Goal: Browse casually

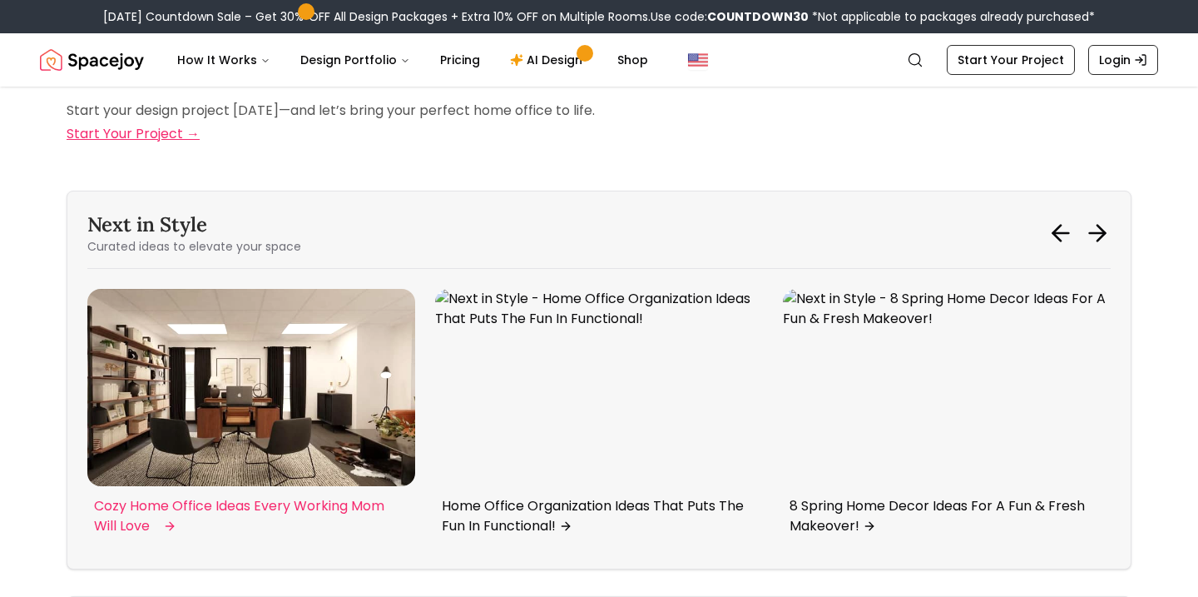
scroll to position [7373, 0]
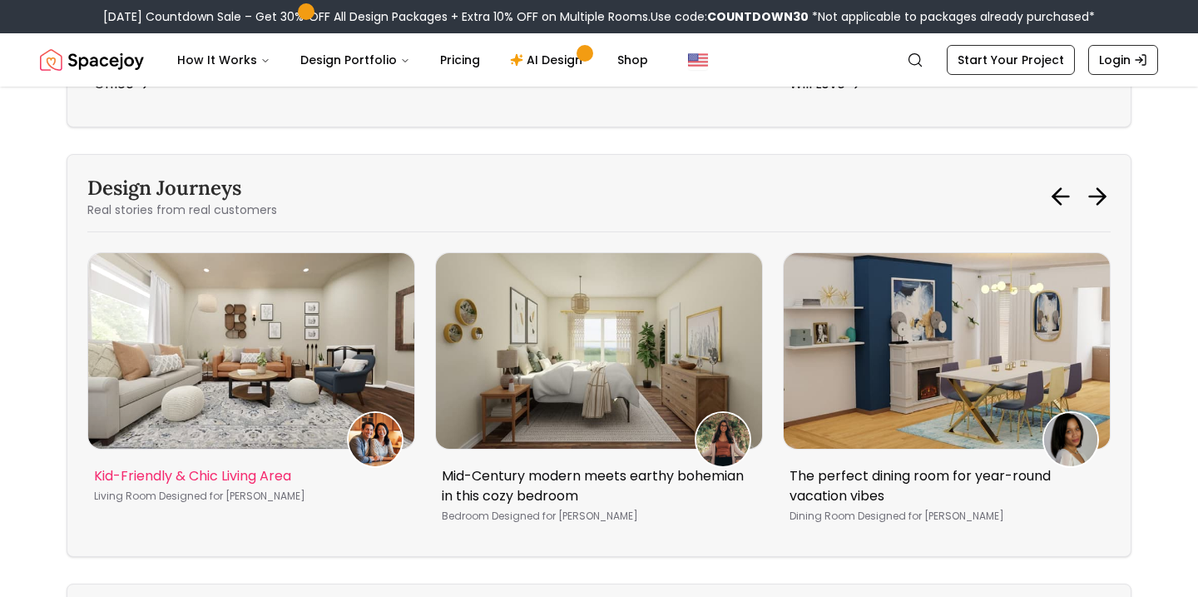
scroll to position [7801, 0]
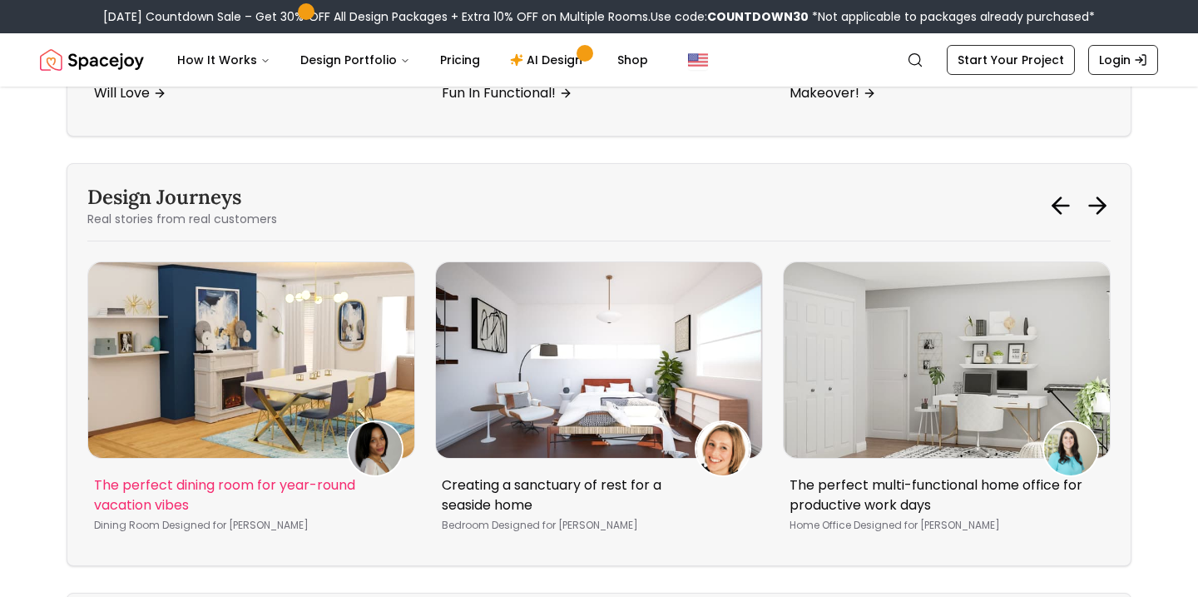
click at [283, 391] on img "4 / 5" at bounding box center [251, 360] width 326 height 196
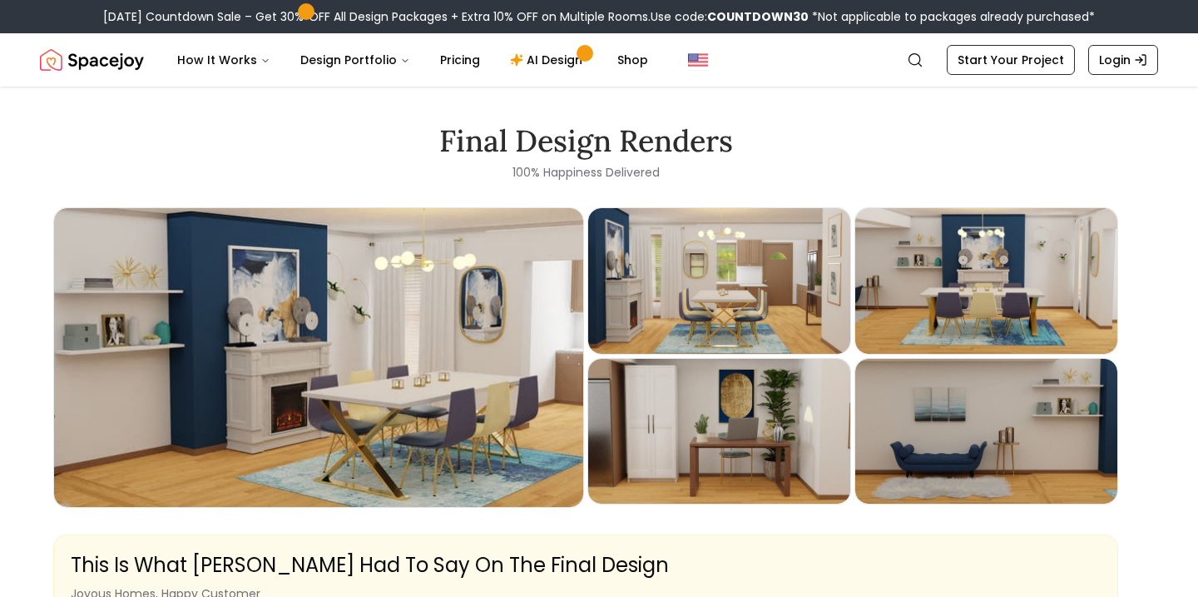
scroll to position [2250, 0]
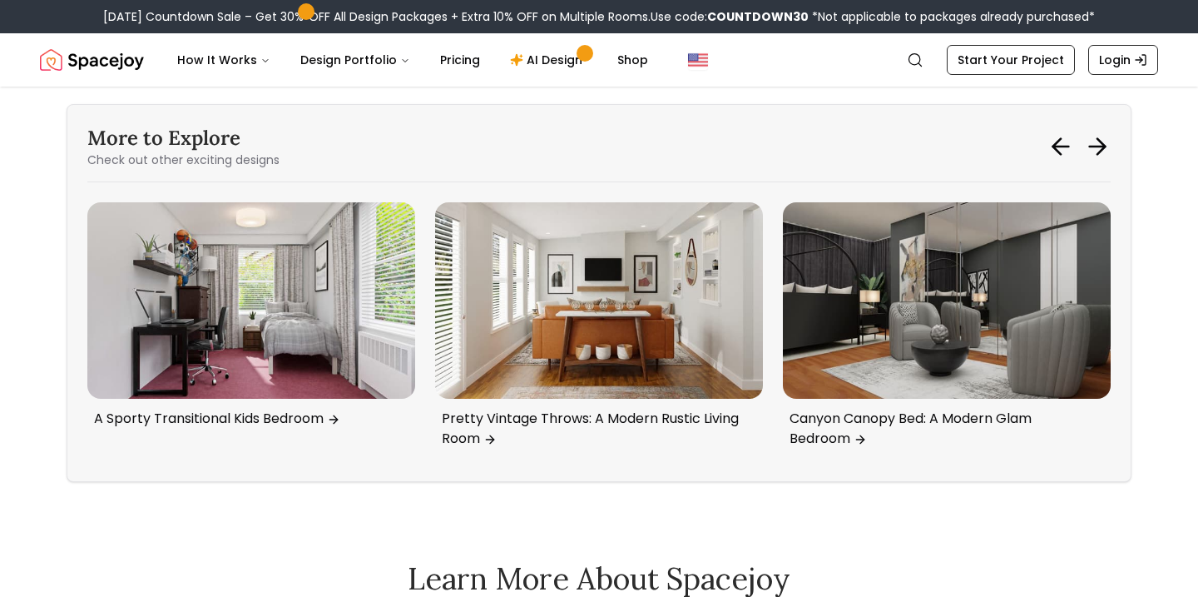
scroll to position [8288, 0]
click at [1106, 161] on icon at bounding box center [1097, 147] width 27 height 27
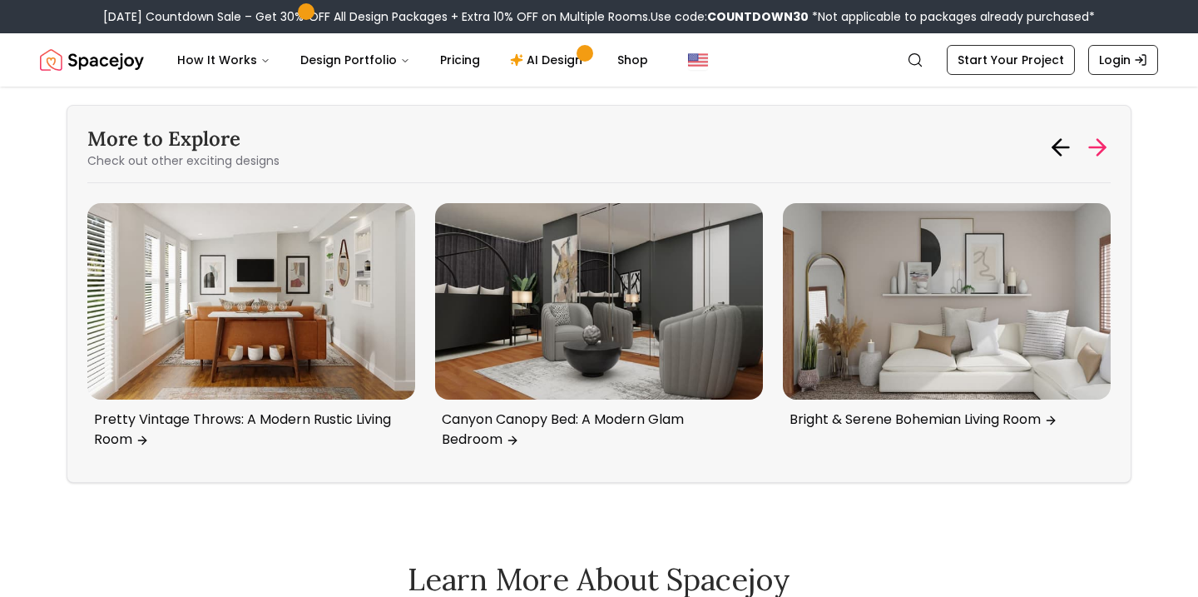
click at [1106, 161] on icon at bounding box center [1097, 147] width 27 height 27
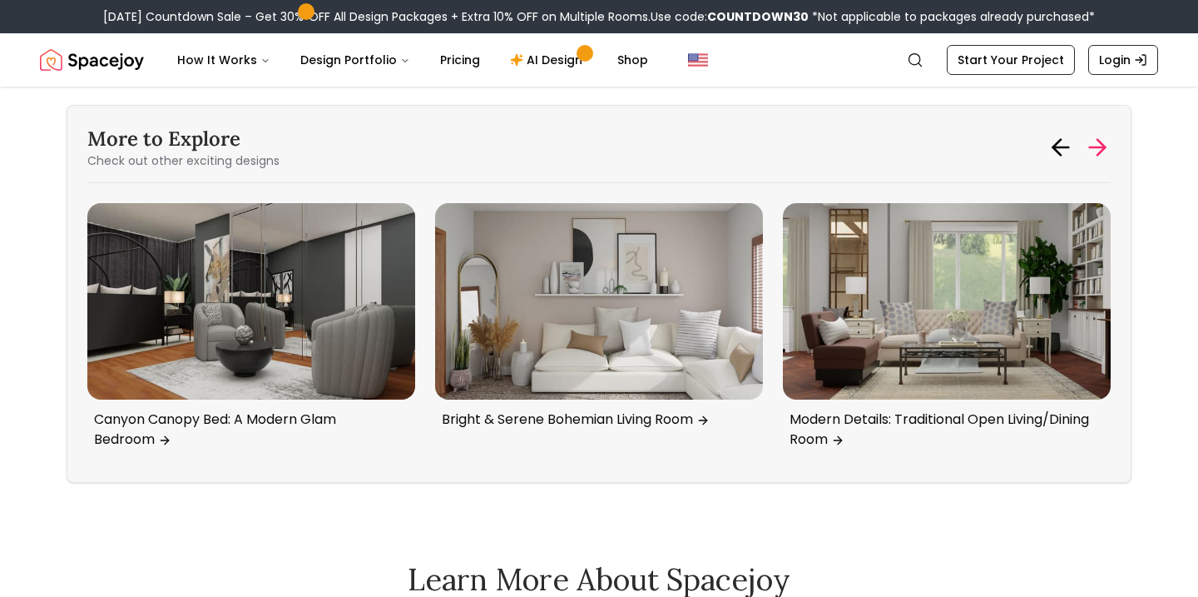
click at [1106, 161] on icon at bounding box center [1097, 147] width 27 height 27
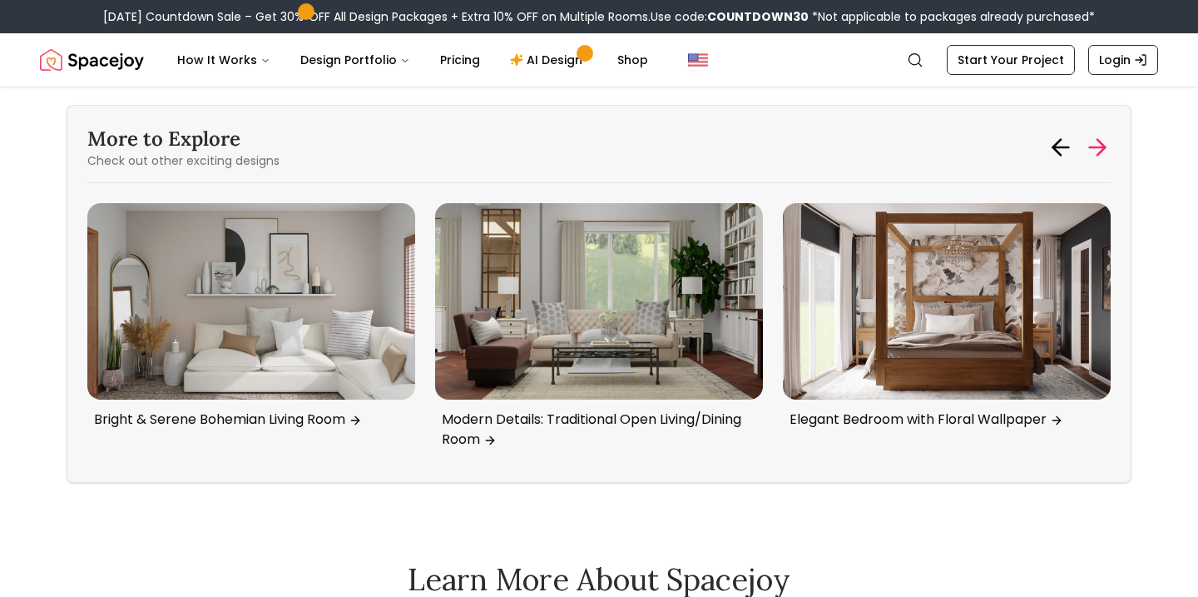
click at [1106, 161] on icon at bounding box center [1097, 147] width 27 height 27
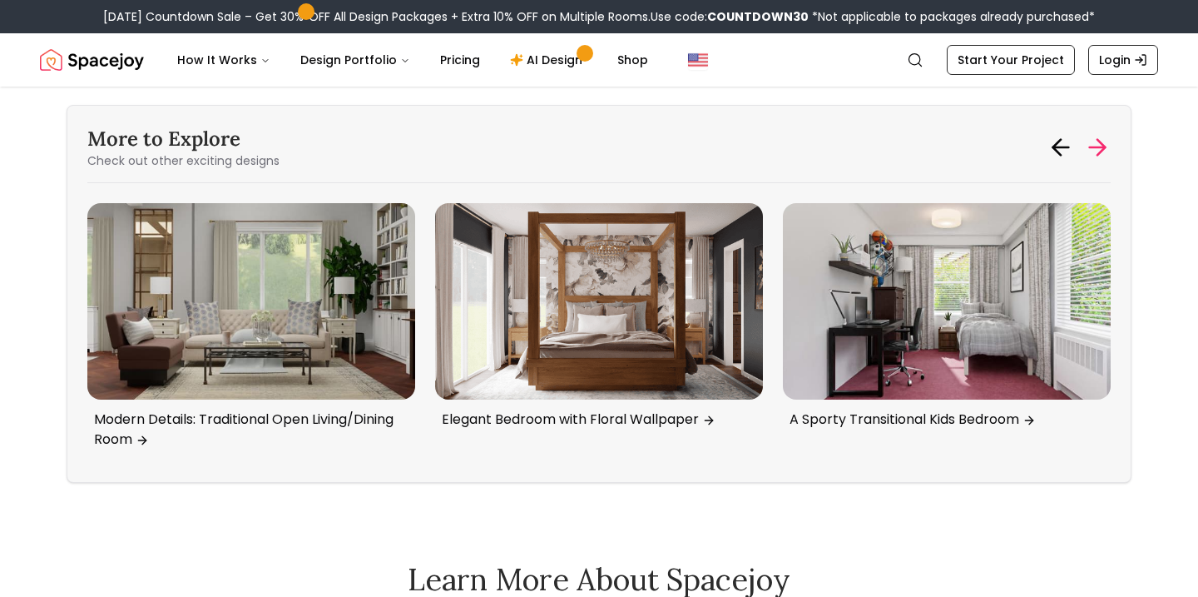
click at [1106, 161] on icon at bounding box center [1097, 147] width 27 height 27
